Goal: Information Seeking & Learning: Learn about a topic

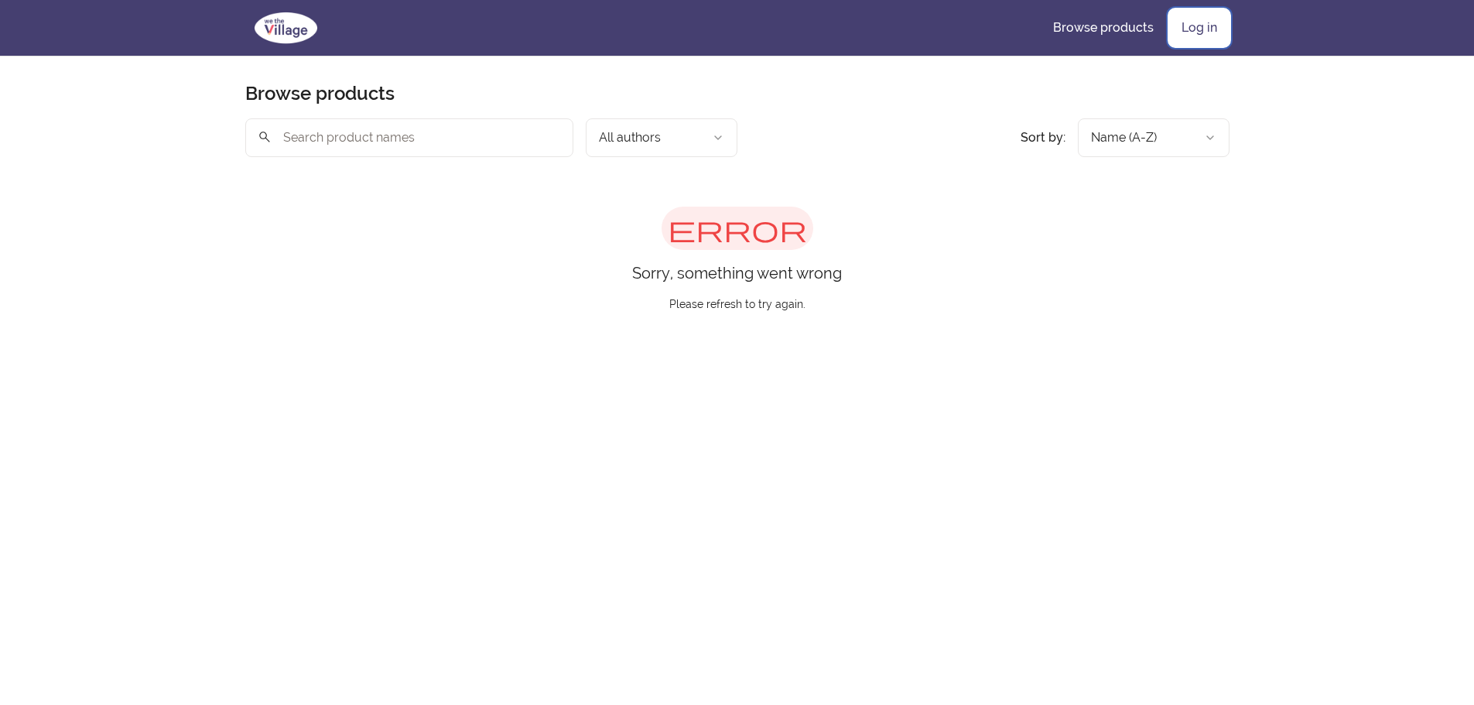
click at [1205, 18] on link "Log in" at bounding box center [1199, 27] width 60 height 37
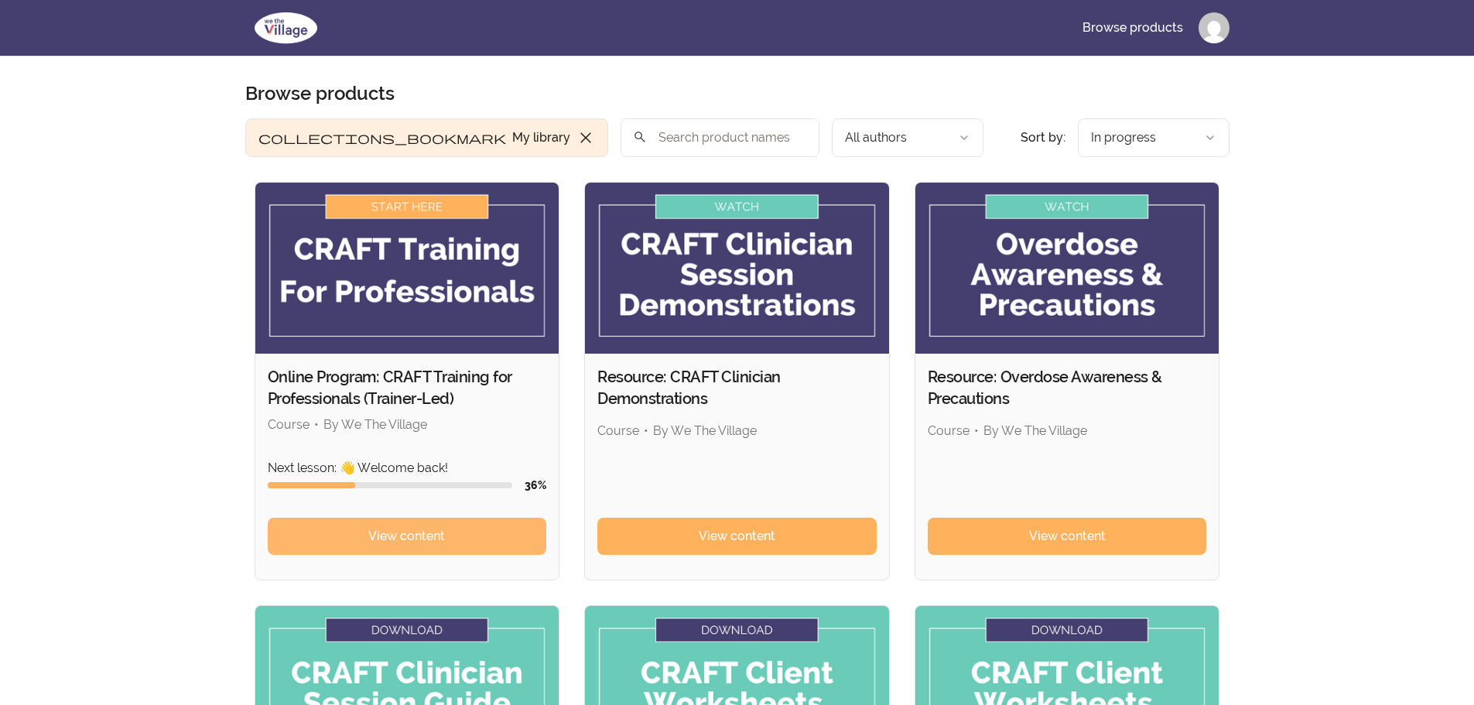
click at [422, 528] on span "View content" at bounding box center [406, 536] width 77 height 19
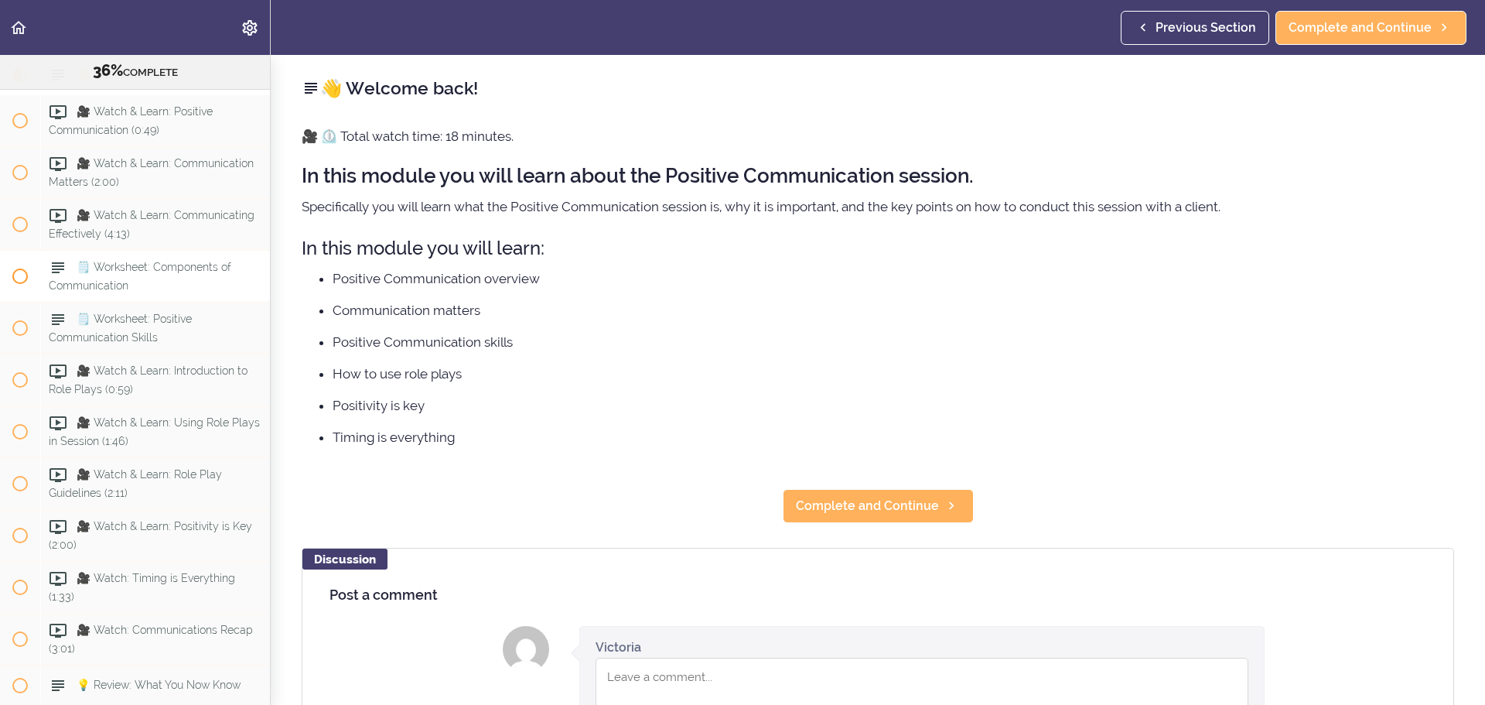
scroll to position [3691, 0]
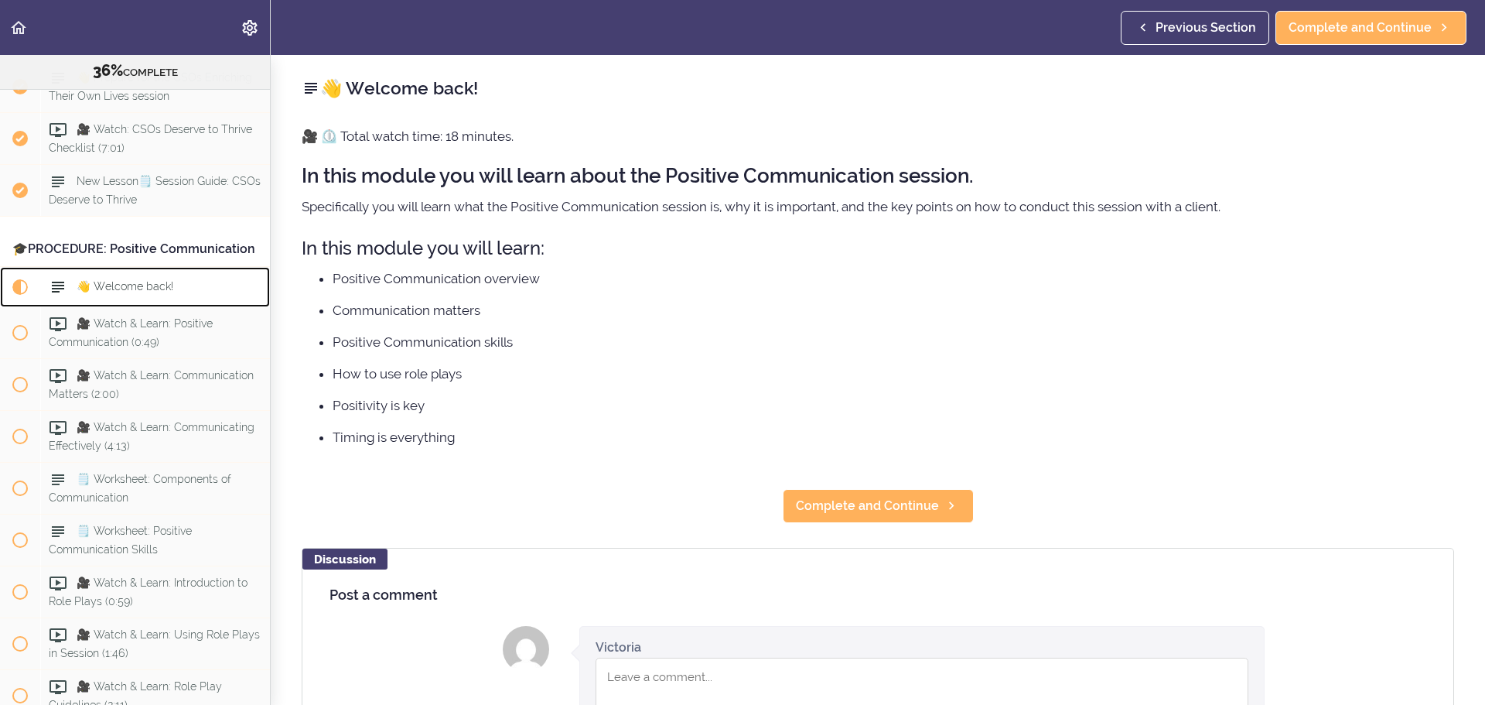
click at [128, 292] on span "👋 Welcome back!" at bounding box center [125, 286] width 97 height 12
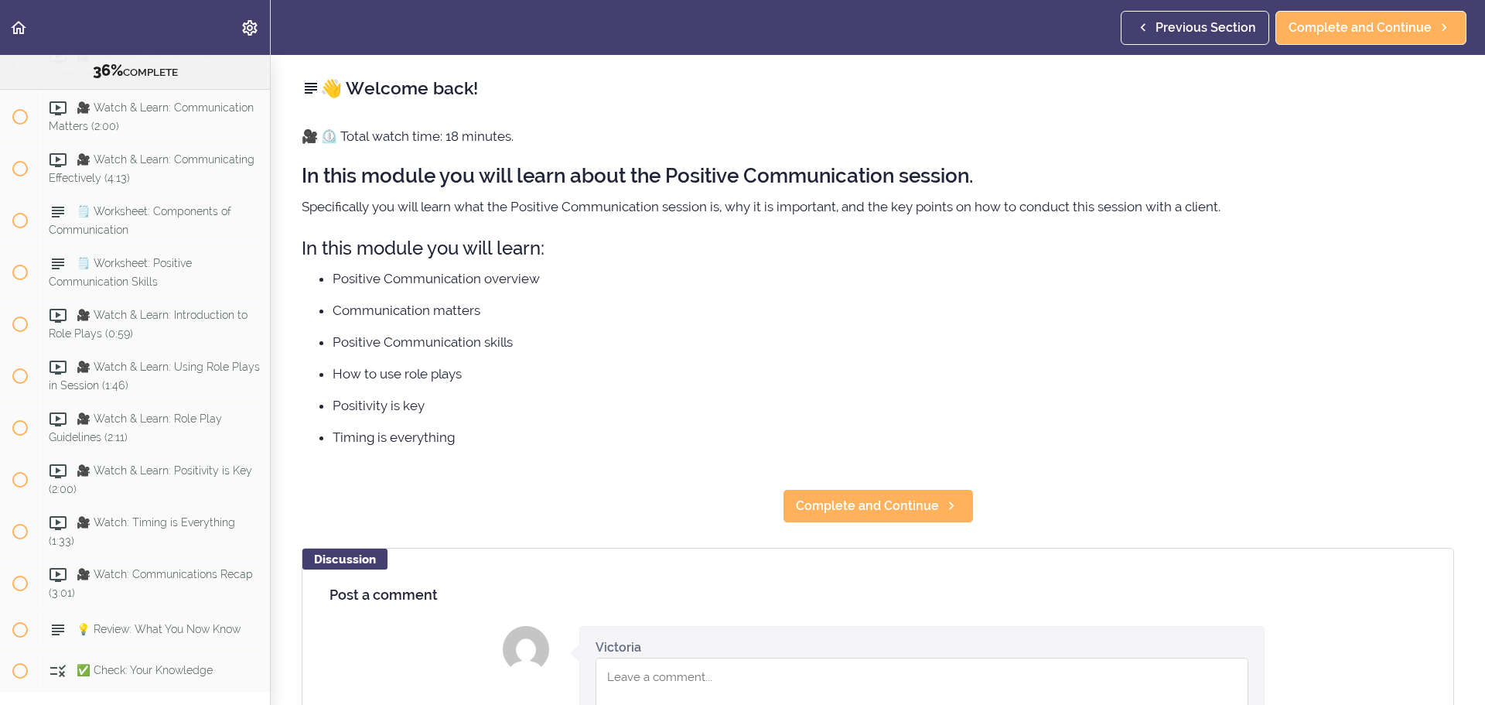
scroll to position [3981, 0]
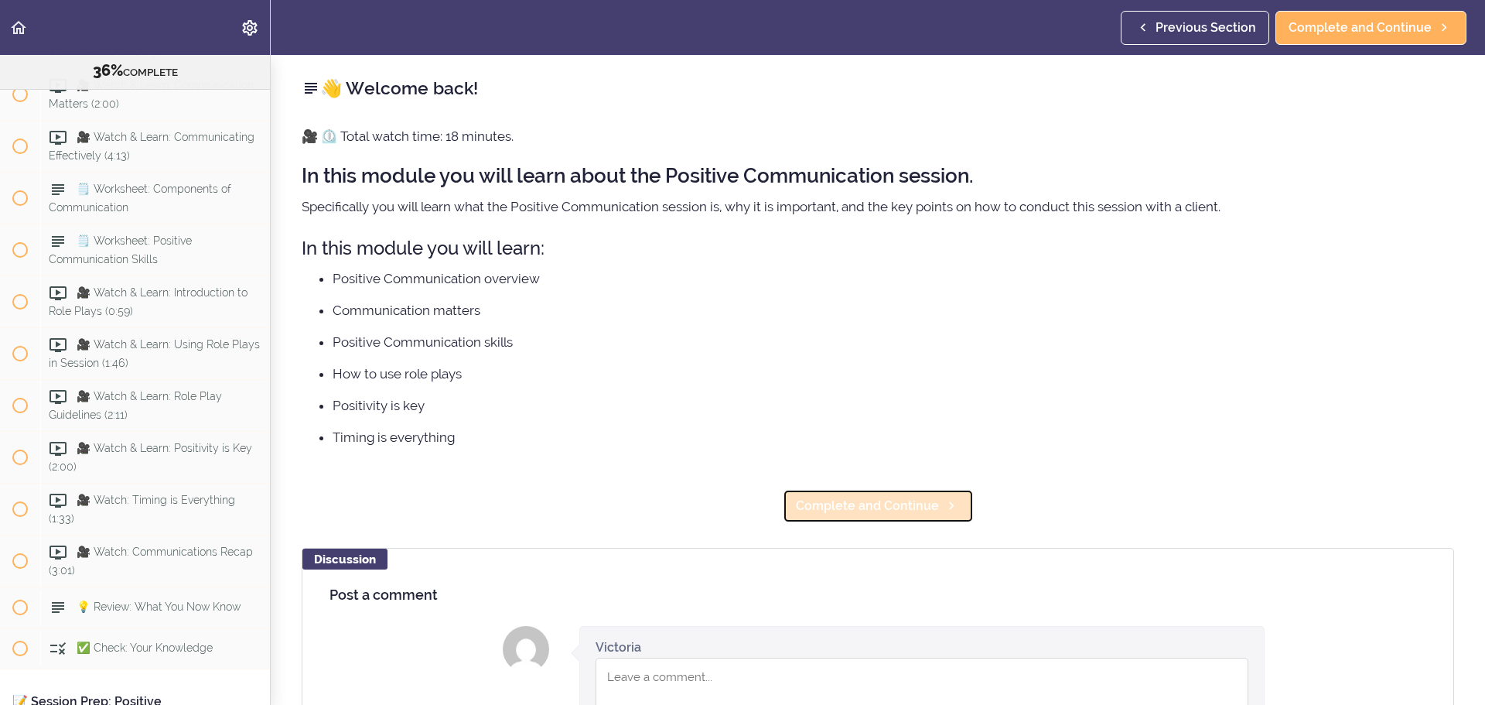
click at [866, 508] on span "Complete and Continue" at bounding box center [867, 506] width 143 height 19
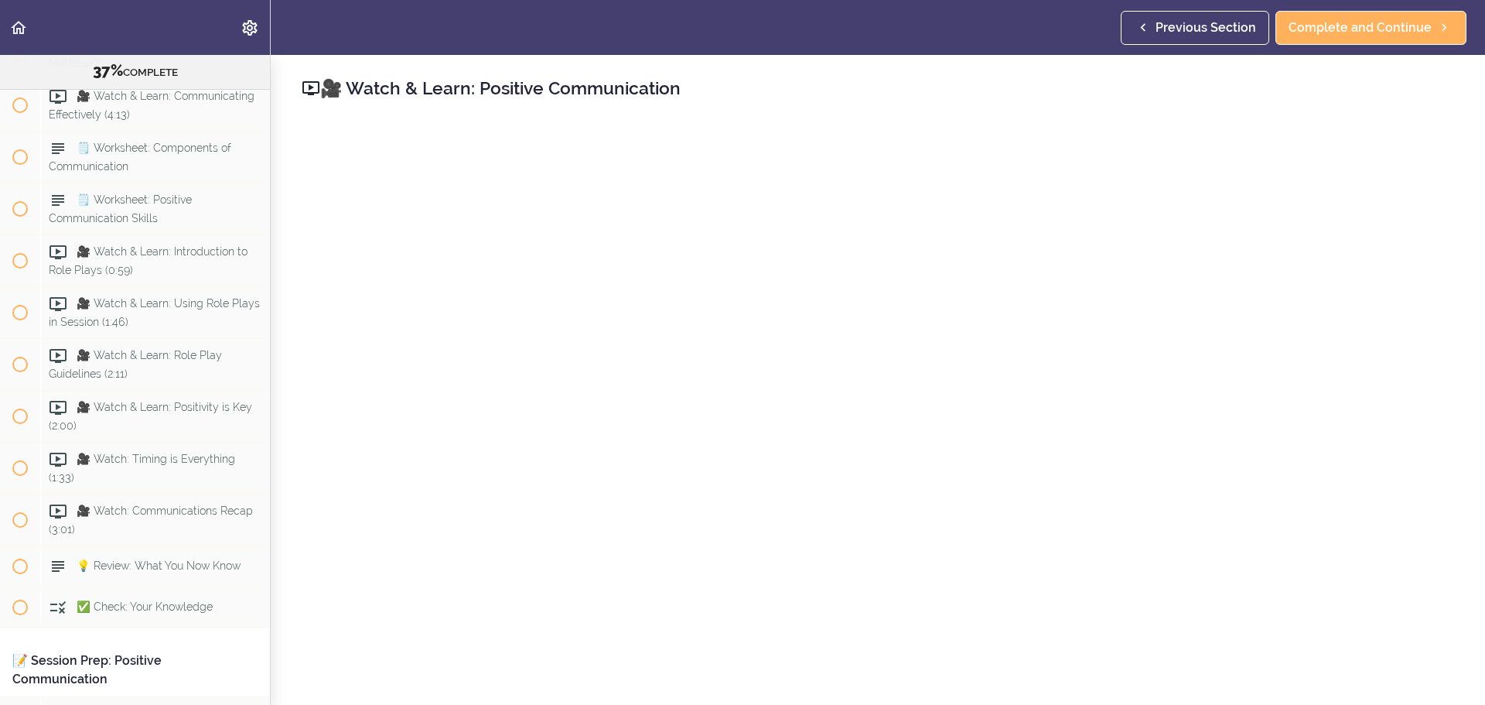
scroll to position [77, 0]
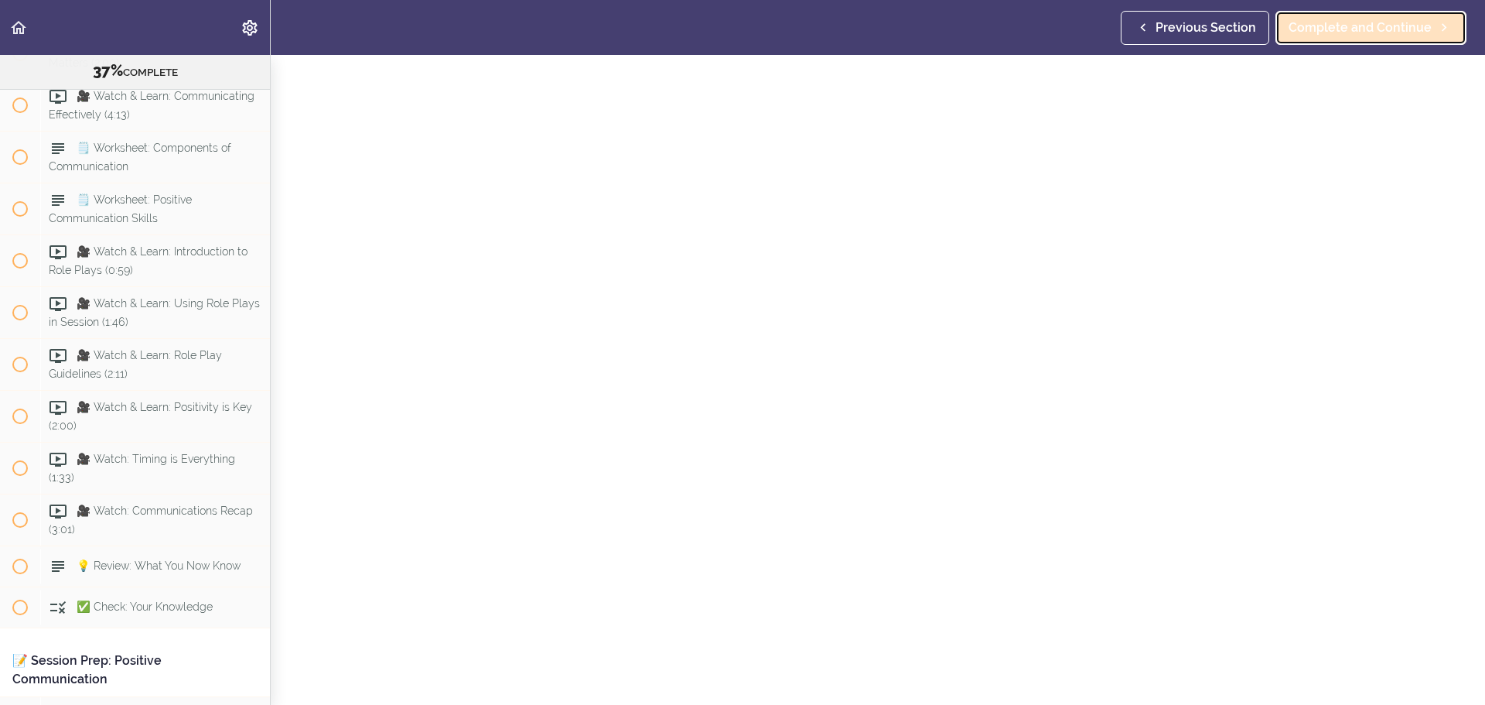
click at [1329, 26] on span "Complete and Continue" at bounding box center [1360, 28] width 143 height 19
click at [1348, 32] on span "Complete and Continue" at bounding box center [1360, 28] width 143 height 19
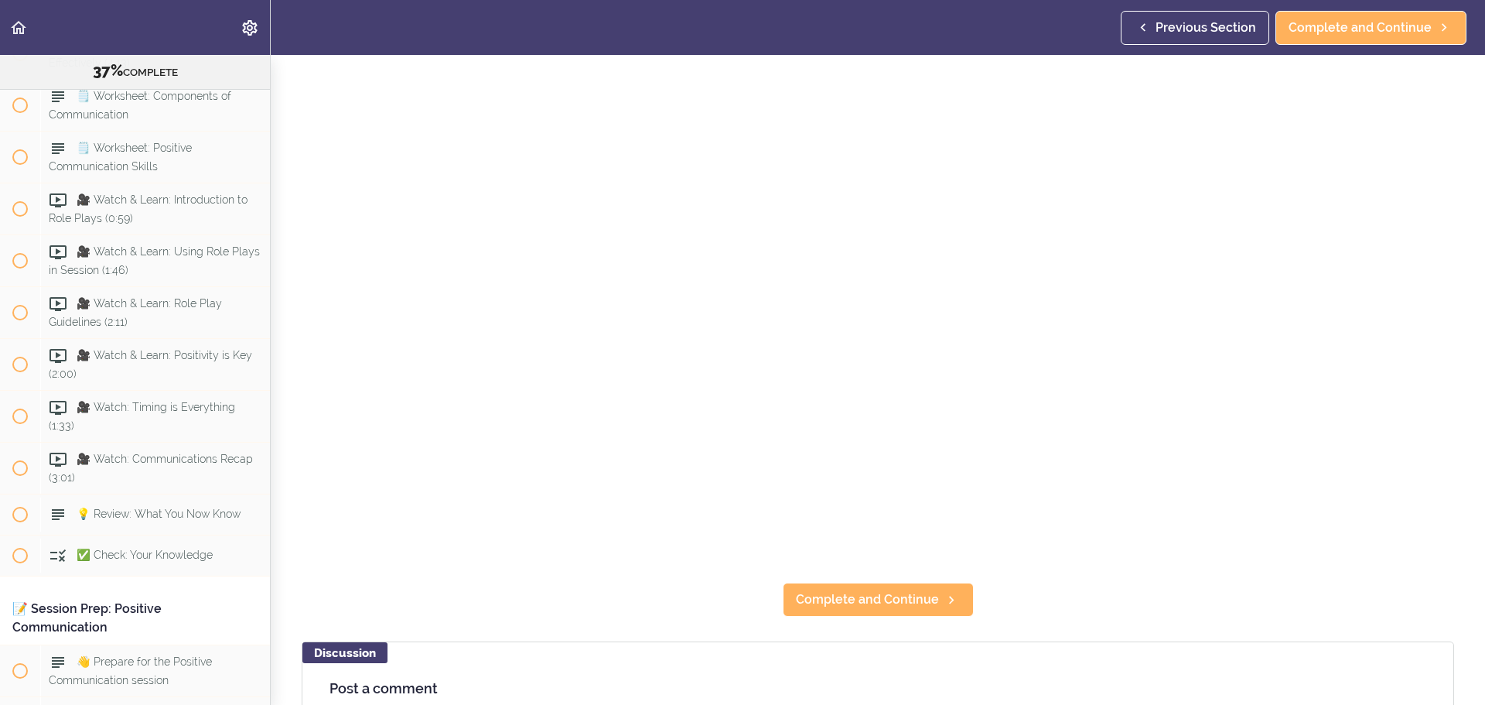
scroll to position [232, 0]
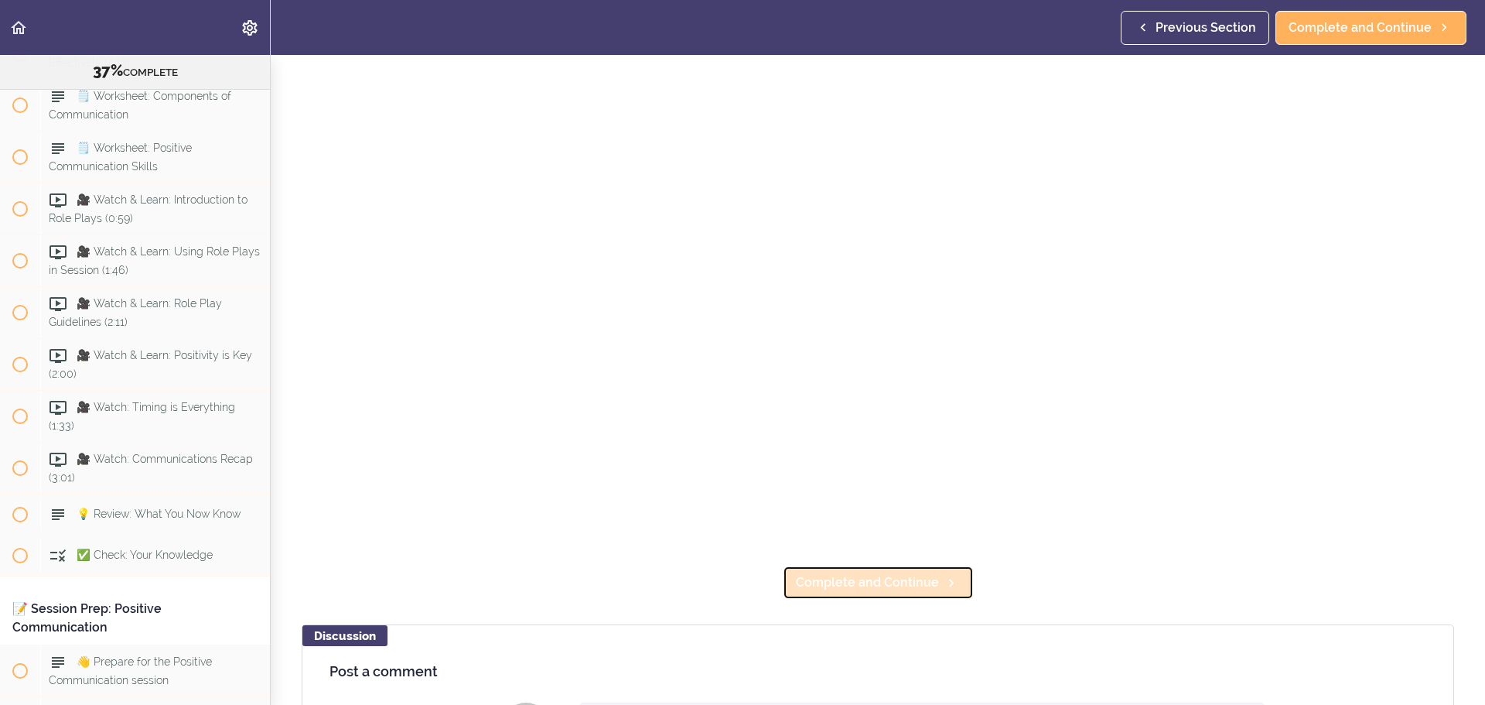
drag, startPoint x: 918, startPoint y: 582, endPoint x: 924, endPoint y: 574, distance: 9.4
click at [918, 582] on span "Complete and Continue" at bounding box center [867, 582] width 143 height 19
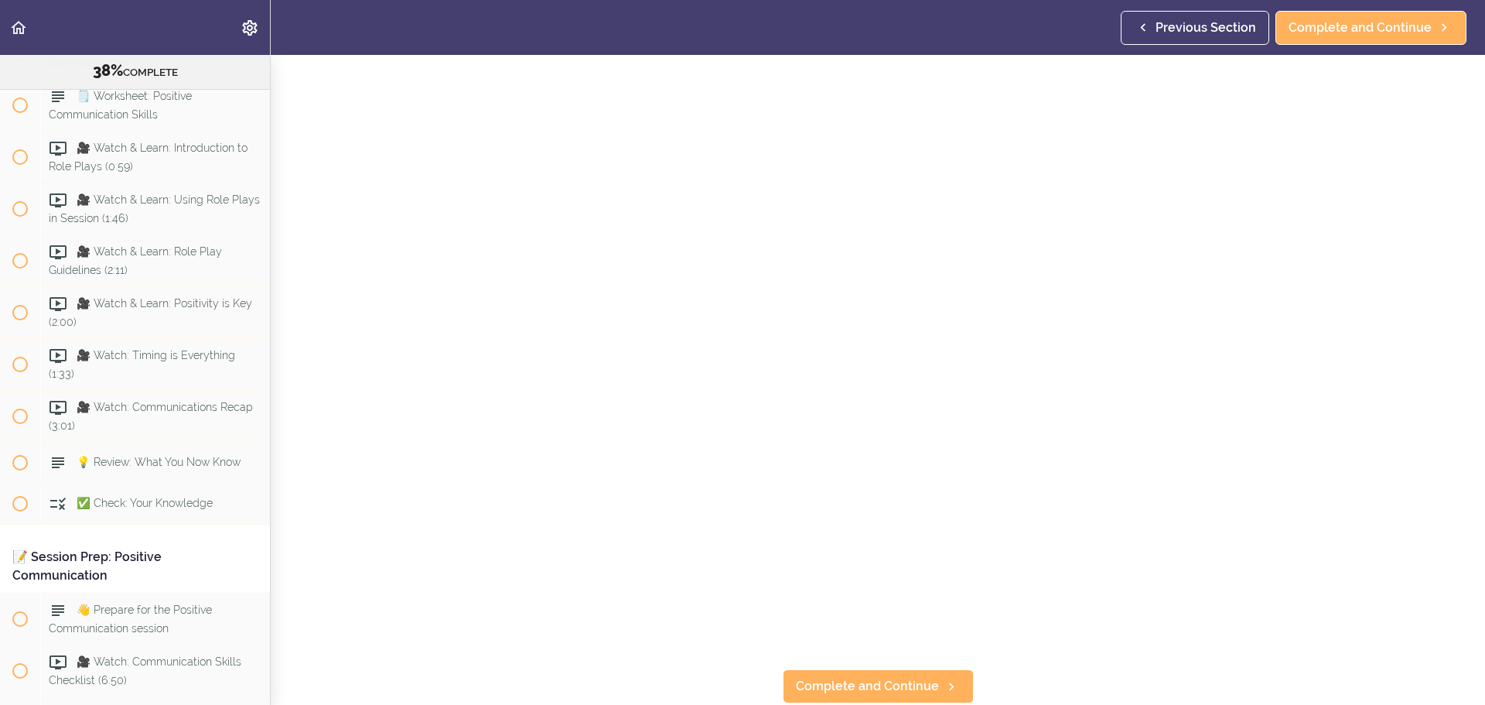
scroll to position [155, 0]
